Goal: Task Accomplishment & Management: Use online tool/utility

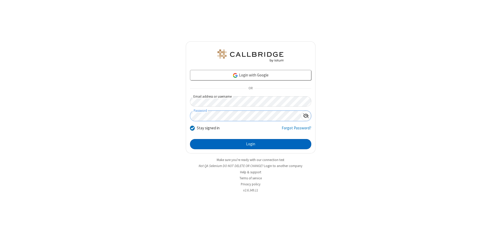
click at [251, 144] on button "Login" at bounding box center [250, 144] width 121 height 10
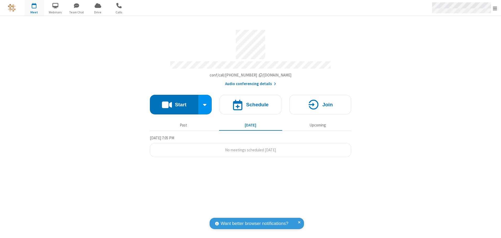
click at [495, 8] on span "Open menu" at bounding box center [495, 8] width 4 height 5
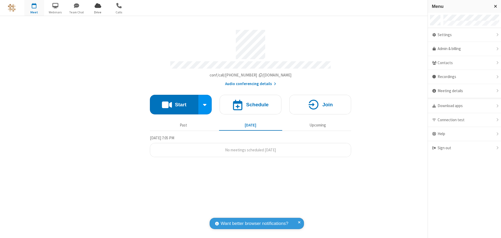
click at [98, 12] on span "Drive" at bounding box center [98, 12] width 20 height 5
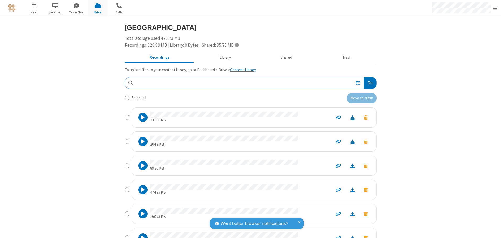
click at [222, 57] on button "Library" at bounding box center [224, 58] width 61 height 10
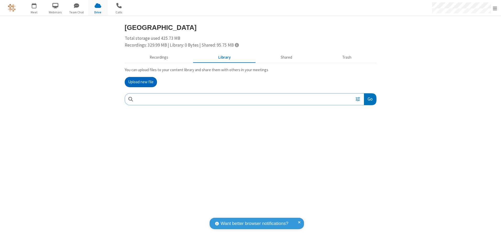
click at [141, 82] on button "Upload new file" at bounding box center [141, 82] width 32 height 10
